Goal: Book appointment/travel/reservation

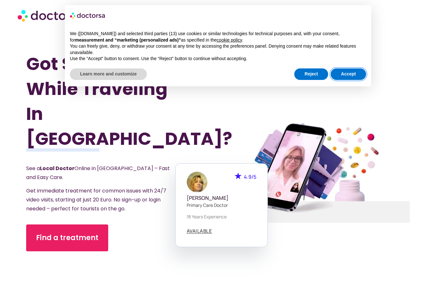
click at [351, 78] on button "Accept" at bounding box center [348, 73] width 35 height 11
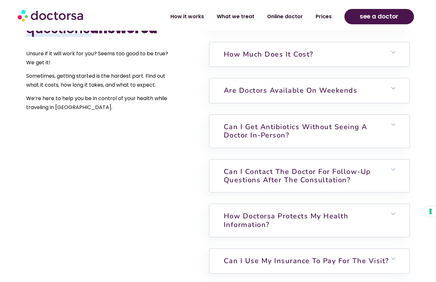
scroll to position [1503, 0]
click at [389, 139] on h6 "Can I get antibiotics without seeing a doctor in-person?" at bounding box center [310, 130] width 200 height 33
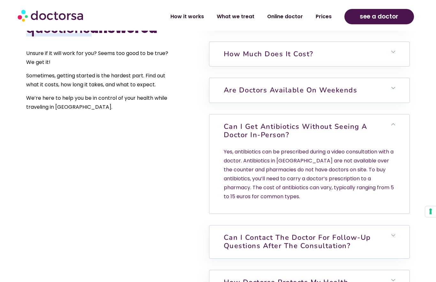
click at [397, 138] on h6 "Can I get antibiotics without seeing a doctor in-person?" at bounding box center [310, 130] width 200 height 33
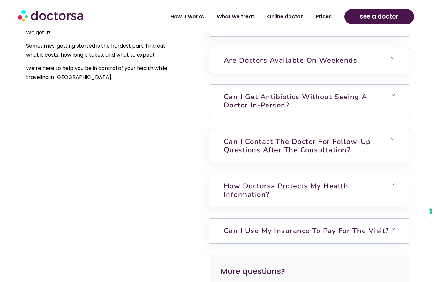
scroll to position [1533, 0]
click at [400, 157] on h6 "Can I contact the doctor for follow-up questions after the consultation?" at bounding box center [310, 145] width 200 height 33
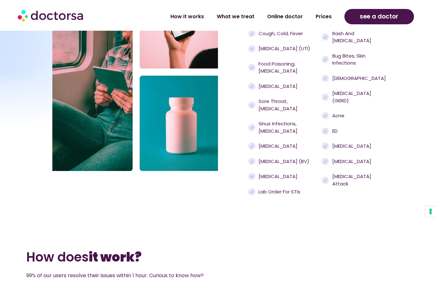
scroll to position [641, 0]
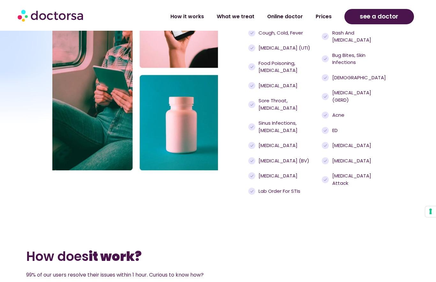
click at [287, 37] on span "Cough, cold, fever" at bounding box center [280, 32] width 46 height 7
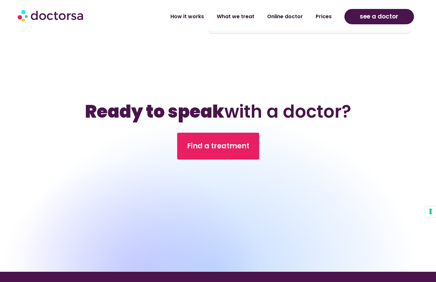
scroll to position [1853, 0]
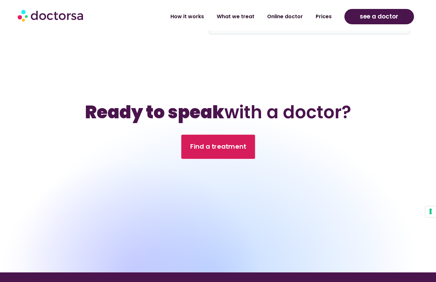
click at [223, 151] on span "Find a treatment" at bounding box center [218, 146] width 56 height 9
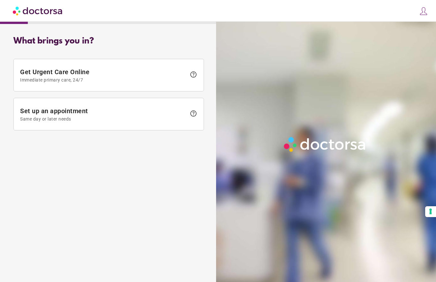
scroll to position [11, 0]
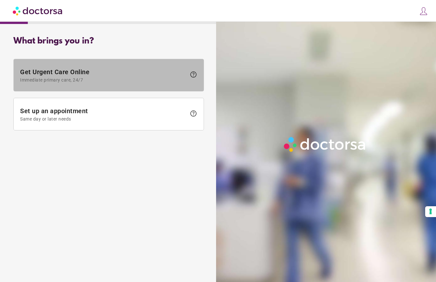
click at [193, 71] on span "help" at bounding box center [194, 75] width 8 height 8
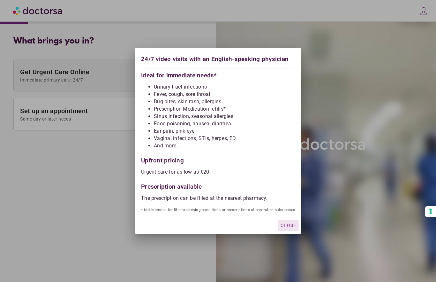
scroll to position [26, 0]
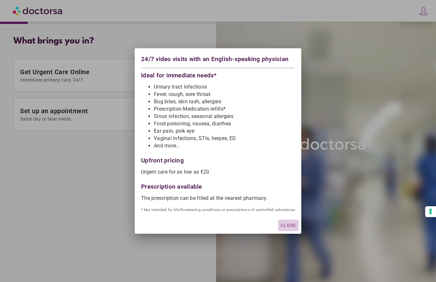
click at [286, 225] on span "Close" at bounding box center [289, 225] width 16 height 5
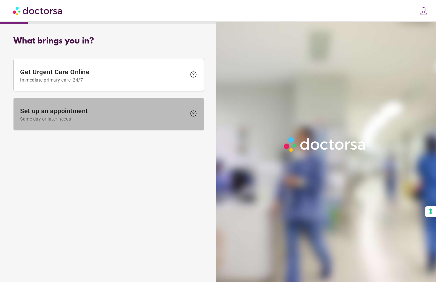
click at [173, 107] on span "Set up an appointment Same day or later needs" at bounding box center [103, 114] width 166 height 14
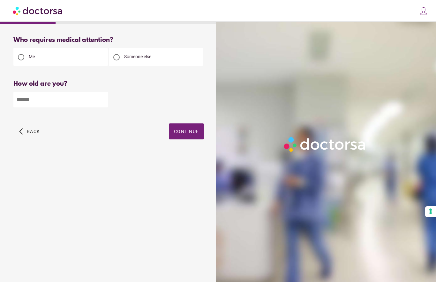
scroll to position [0, 0]
click at [95, 99] on input "number" at bounding box center [60, 100] width 95 height 16
type input "**"
click at [190, 129] on span "Continue" at bounding box center [186, 131] width 25 height 5
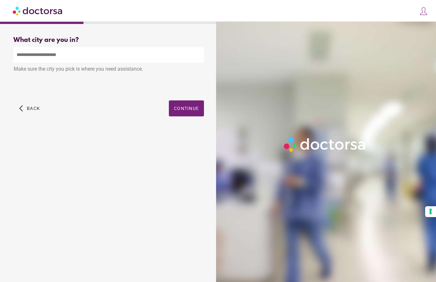
scroll to position [0, 0]
click at [169, 57] on input "text" at bounding box center [108, 55] width 191 height 16
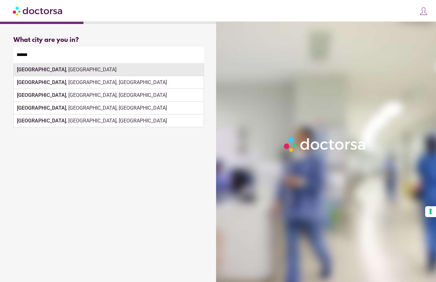
click at [146, 73] on div "[GEOGRAPHIC_DATA] , [GEOGRAPHIC_DATA]" at bounding box center [109, 69] width 190 height 13
type input "**********"
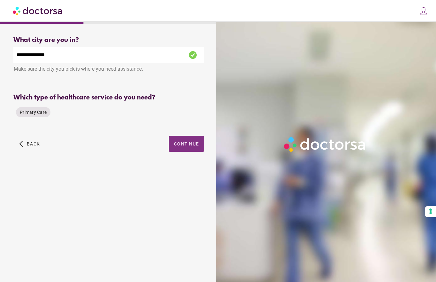
click at [189, 144] on span "Continue" at bounding box center [186, 143] width 25 height 5
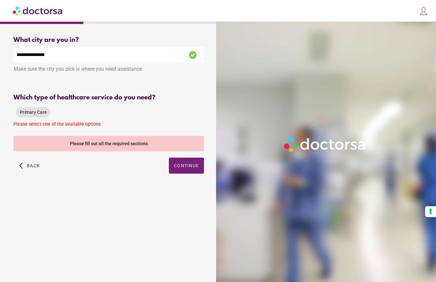
click at [41, 112] on span "Primary Care" at bounding box center [33, 112] width 27 height 5
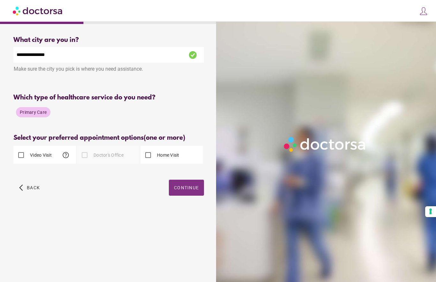
click at [195, 189] on span "Continue" at bounding box center [186, 187] width 25 height 5
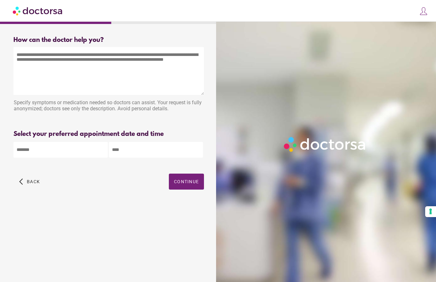
click at [94, 148] on body "**********" at bounding box center [218, 141] width 436 height 282
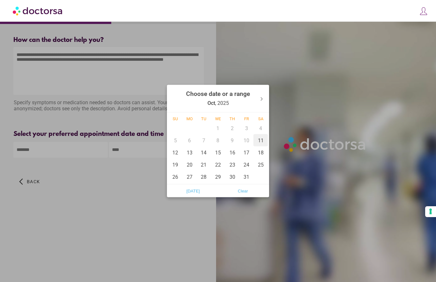
click at [262, 144] on div "11" at bounding box center [261, 140] width 14 height 12
type input "******"
click at [137, 156] on div at bounding box center [218, 141] width 436 height 282
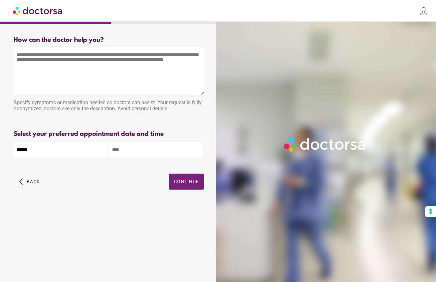
click at [148, 151] on input "text" at bounding box center [156, 150] width 95 height 16
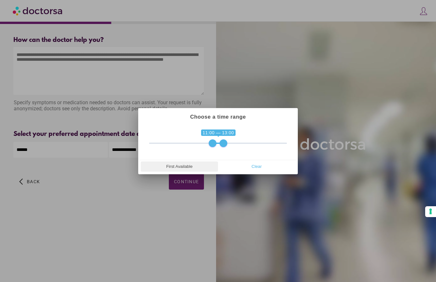
click at [190, 168] on span "First Available" at bounding box center [179, 167] width 73 height 10
type input "**********"
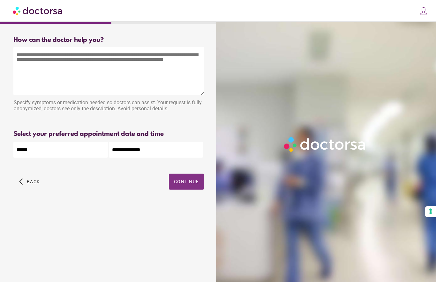
click at [201, 186] on span "button" at bounding box center [186, 181] width 35 height 16
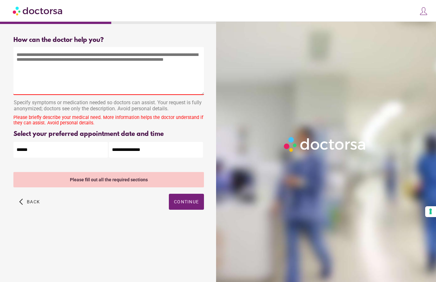
click at [110, 83] on textarea at bounding box center [108, 71] width 191 height 48
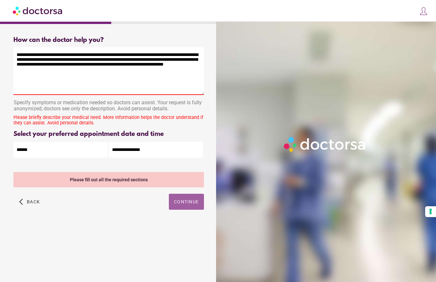
type textarea "**********"
click at [193, 198] on div "arrow_back_ios Back Continue" at bounding box center [108, 207] width 191 height 26
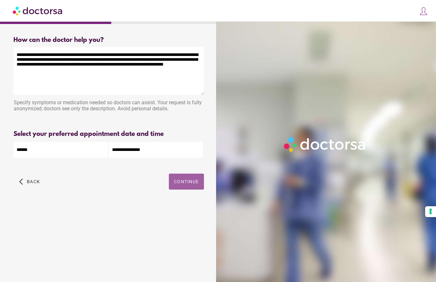
click at [198, 182] on span "Continue" at bounding box center [186, 181] width 25 height 5
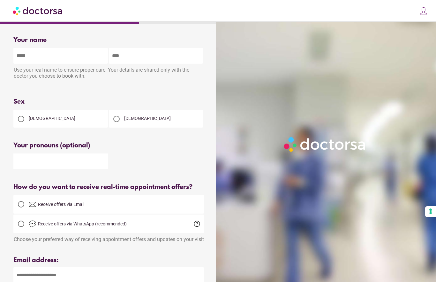
click at [81, 56] on input "text" at bounding box center [60, 56] width 95 height 16
type input "*****"
type input "*********"
click at [27, 117] on div at bounding box center [21, 118] width 13 height 13
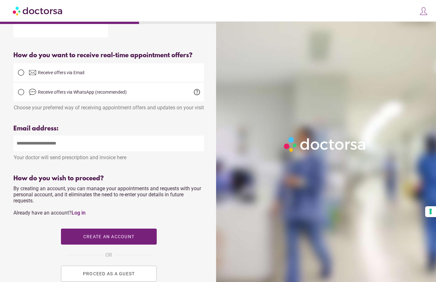
scroll to position [138, 0]
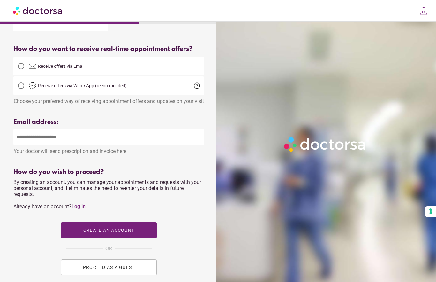
click at [144, 145] on input "email" at bounding box center [108, 137] width 191 height 16
type input "**********"
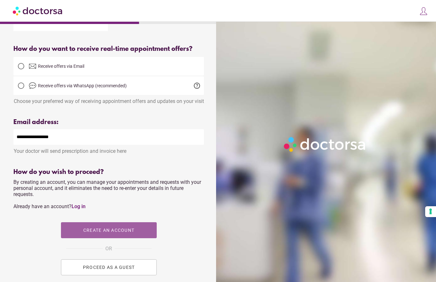
click at [125, 233] on span "Create an account" at bounding box center [108, 229] width 51 height 5
type input "**********"
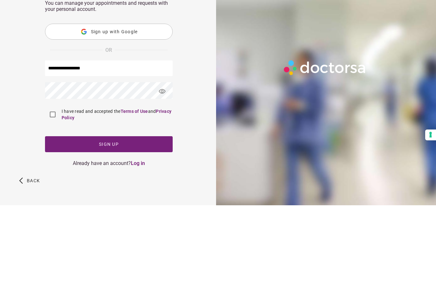
click at [162, 159] on span "visibility" at bounding box center [162, 167] width 17 height 17
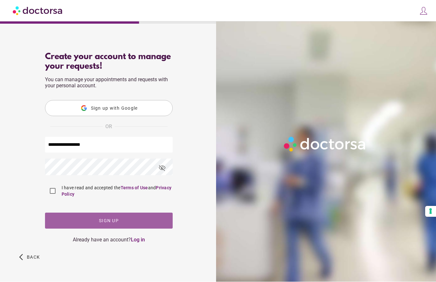
click at [129, 224] on span "button" at bounding box center [109, 221] width 128 height 16
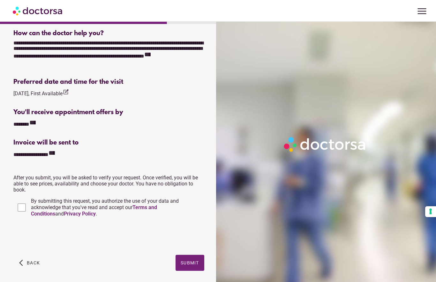
scroll to position [182, 0]
click at [199, 266] on span "button" at bounding box center [190, 262] width 29 height 16
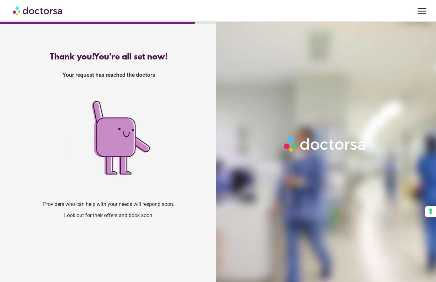
click at [234, 276] on div at bounding box center [327, 163] width 223 height 282
